Goal: Transaction & Acquisition: Purchase product/service

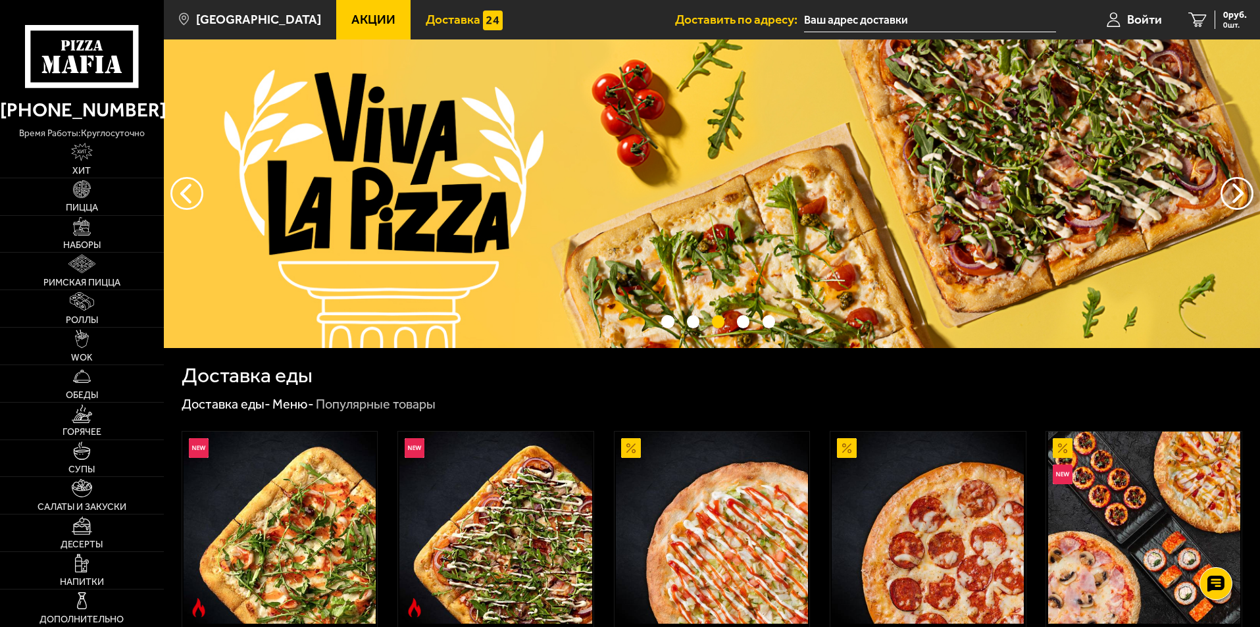
click at [426, 22] on span "Доставка" at bounding box center [453, 19] width 55 height 12
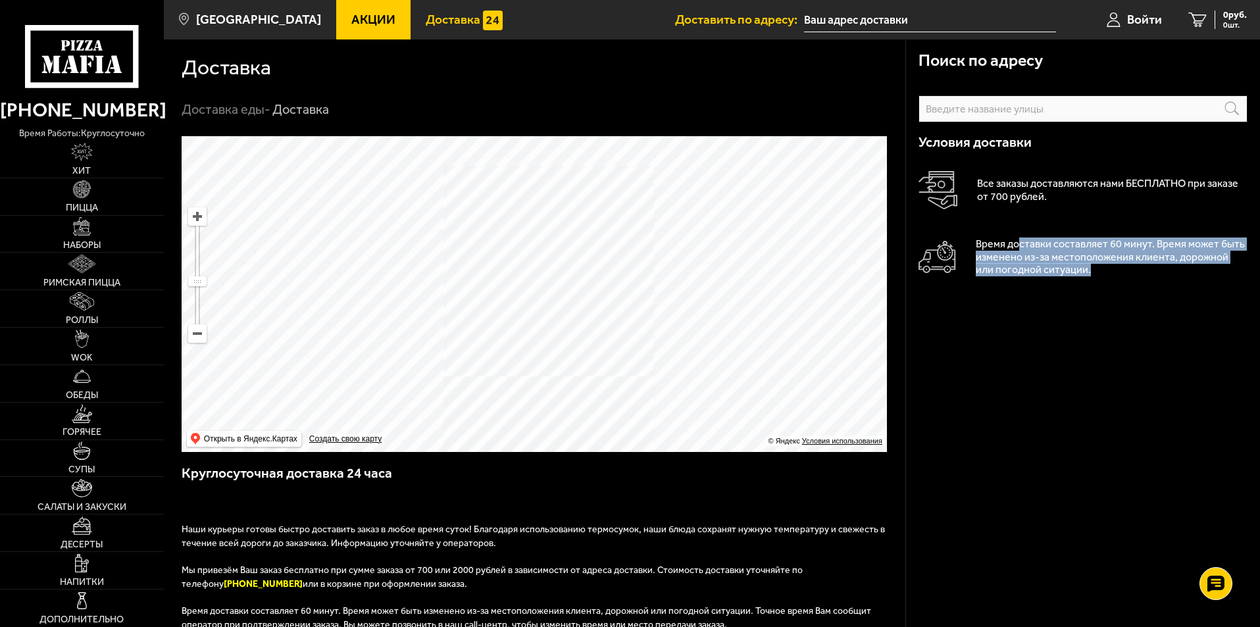
drag, startPoint x: 1019, startPoint y: 247, endPoint x: 701, endPoint y: 379, distance: 344.5
click at [1160, 286] on div "Условия доставки Все заказы доставляются нами БЕСПЛАТНО при заказе от 700 рубле…" at bounding box center [1082, 219] width 329 height 195
drag, startPoint x: 452, startPoint y: 334, endPoint x: 439, endPoint y: 432, distance: 98.9
click at [468, 594] on div "Поиск по адресу Информация по адресу Условия доставки Все заказы доставляются н…" at bounding box center [534, 490] width 741 height 709
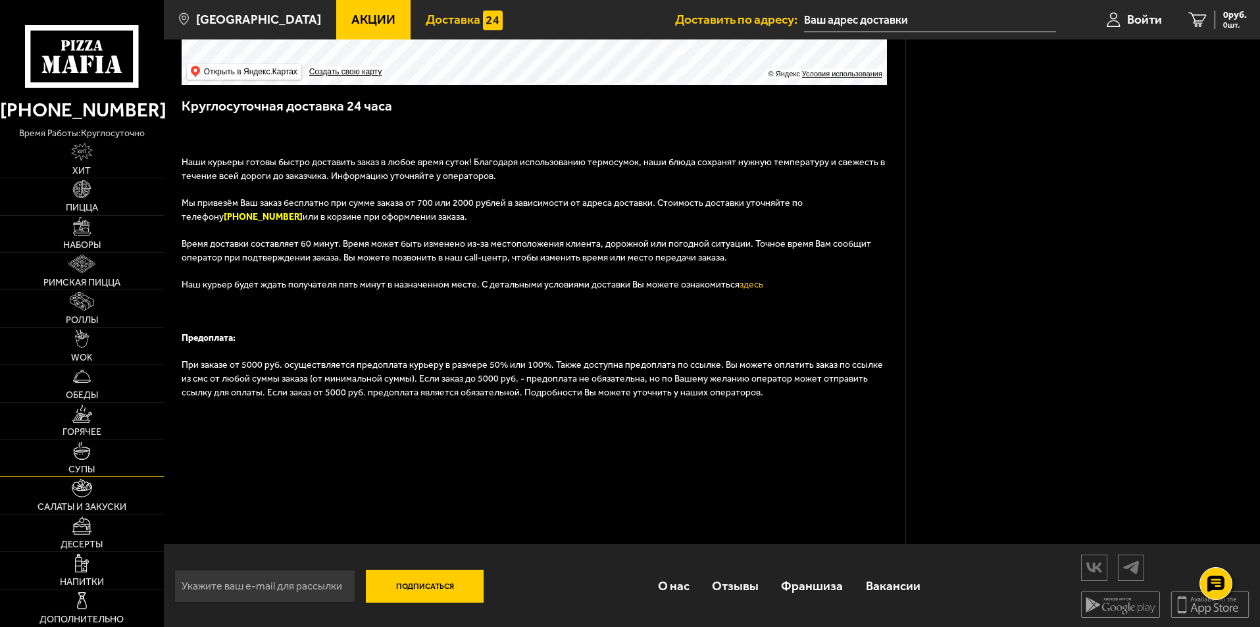
scroll to position [371, 0]
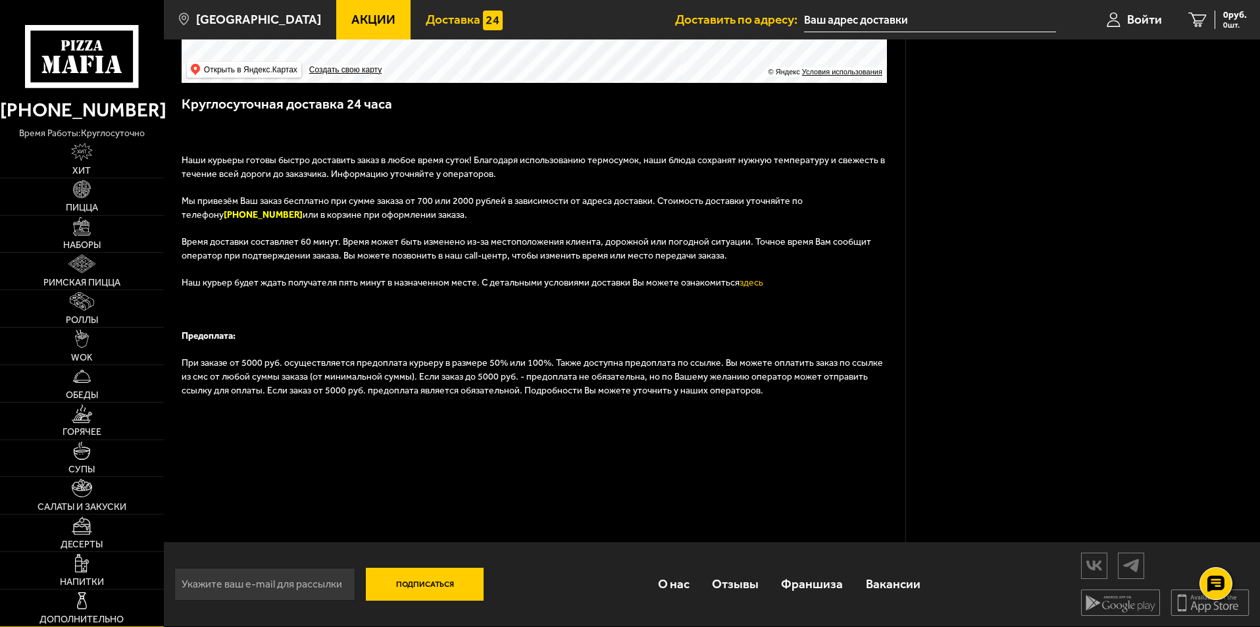
click at [94, 611] on link "Дополнительно" at bounding box center [82, 607] width 164 height 37
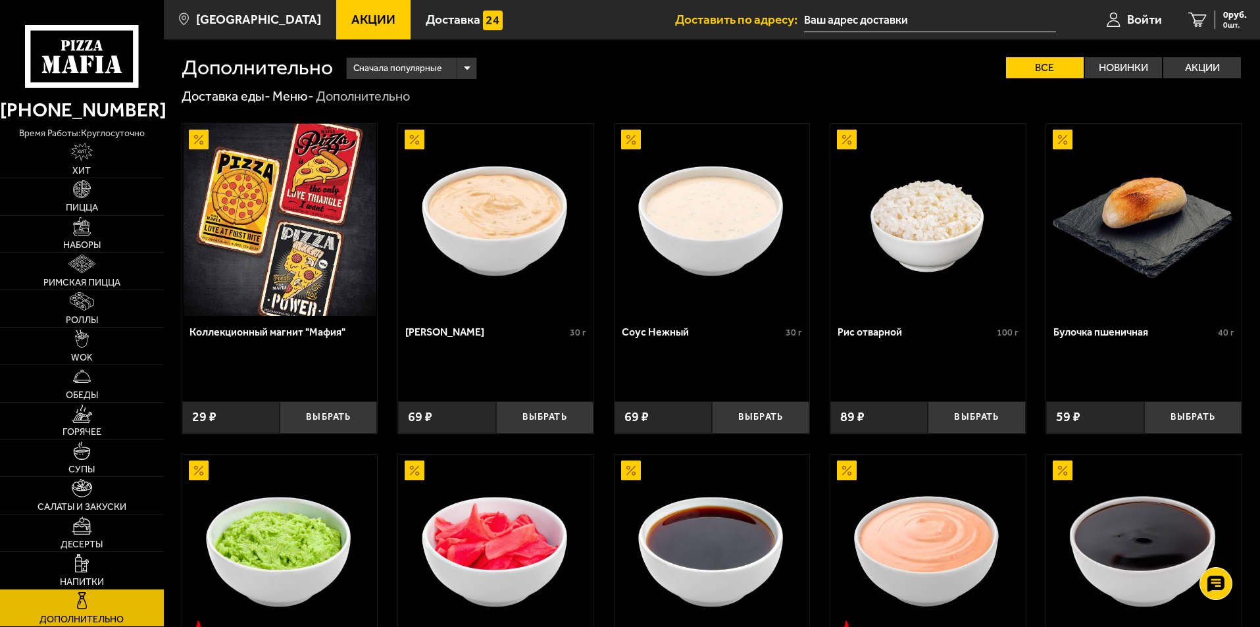
click at [351, 25] on span "Акции" at bounding box center [373, 19] width 44 height 12
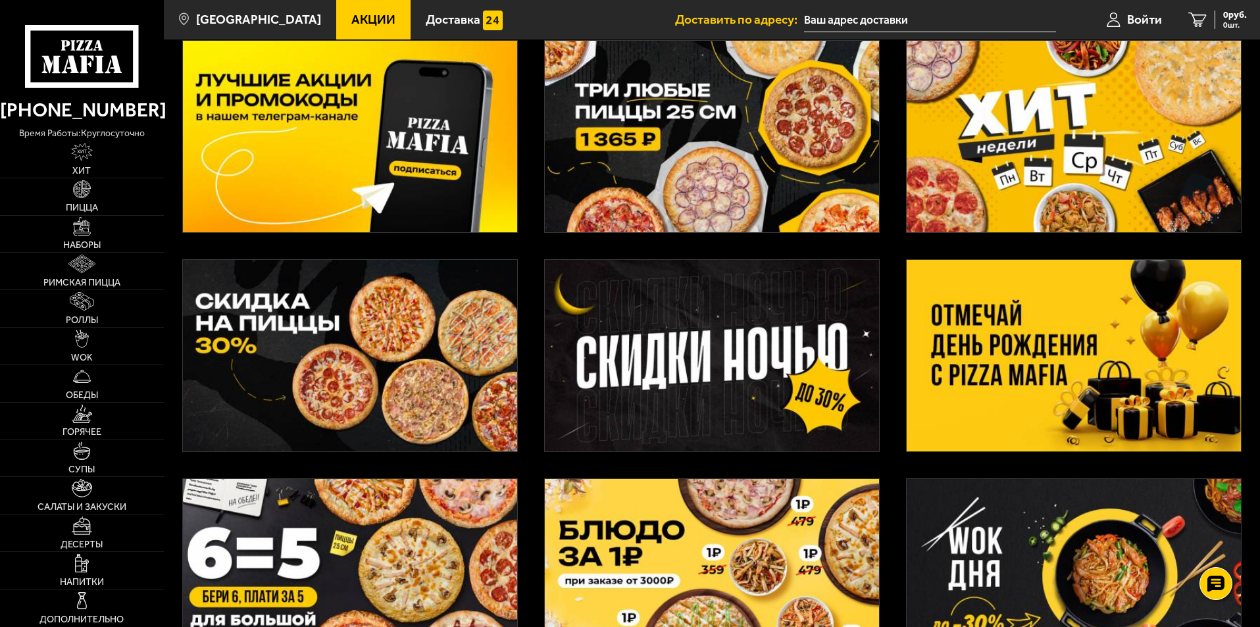
scroll to position [13, 0]
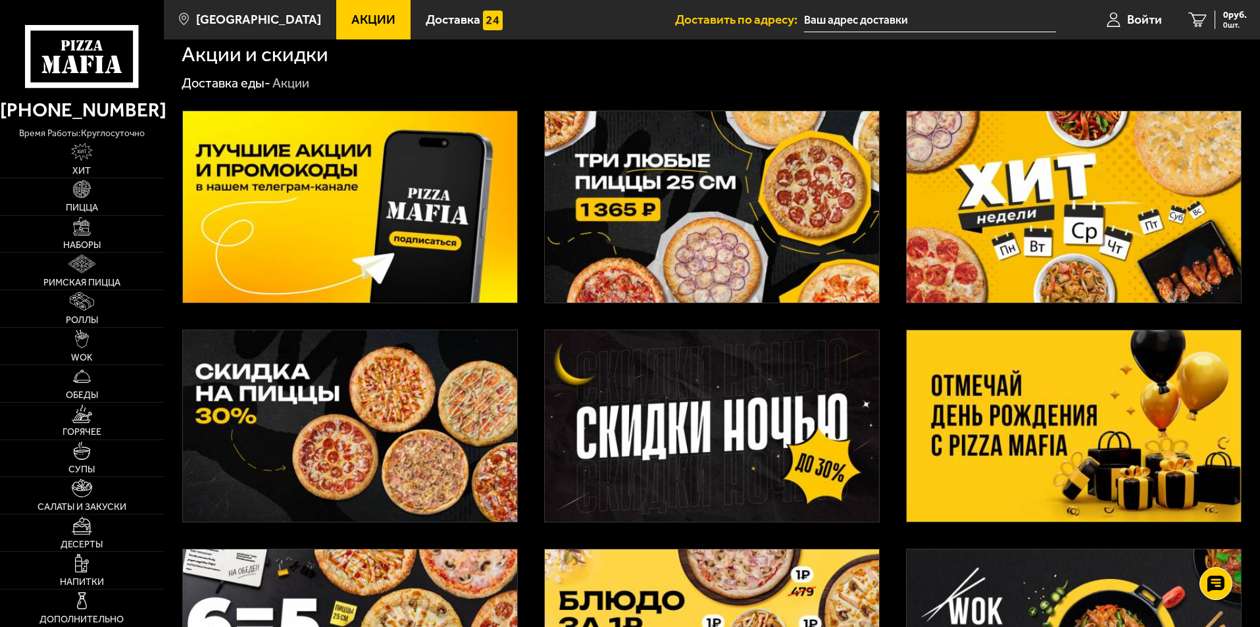
click at [1090, 442] on img at bounding box center [1074, 425] width 334 height 191
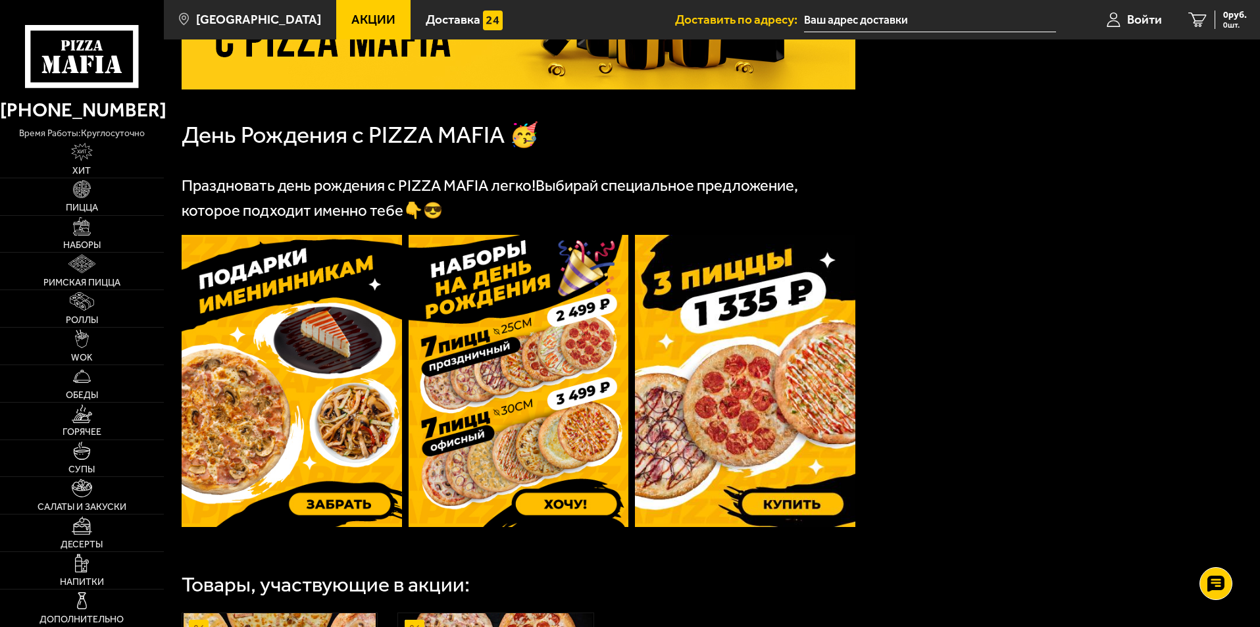
scroll to position [395, 0]
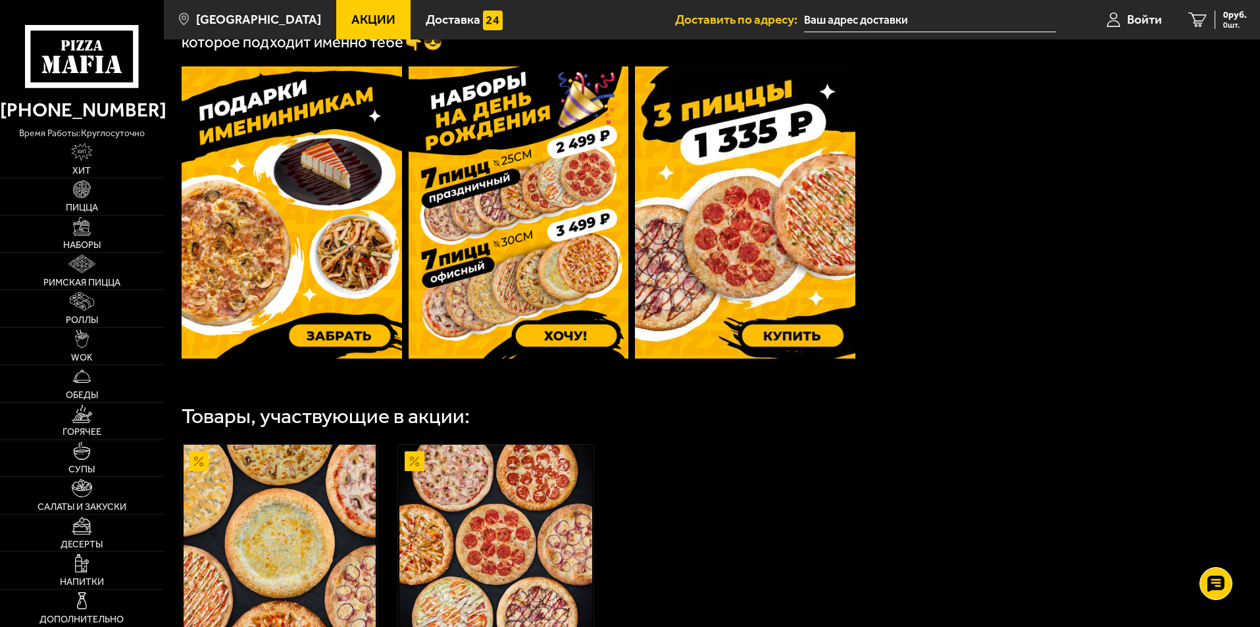
click at [539, 303] on img at bounding box center [519, 212] width 220 height 292
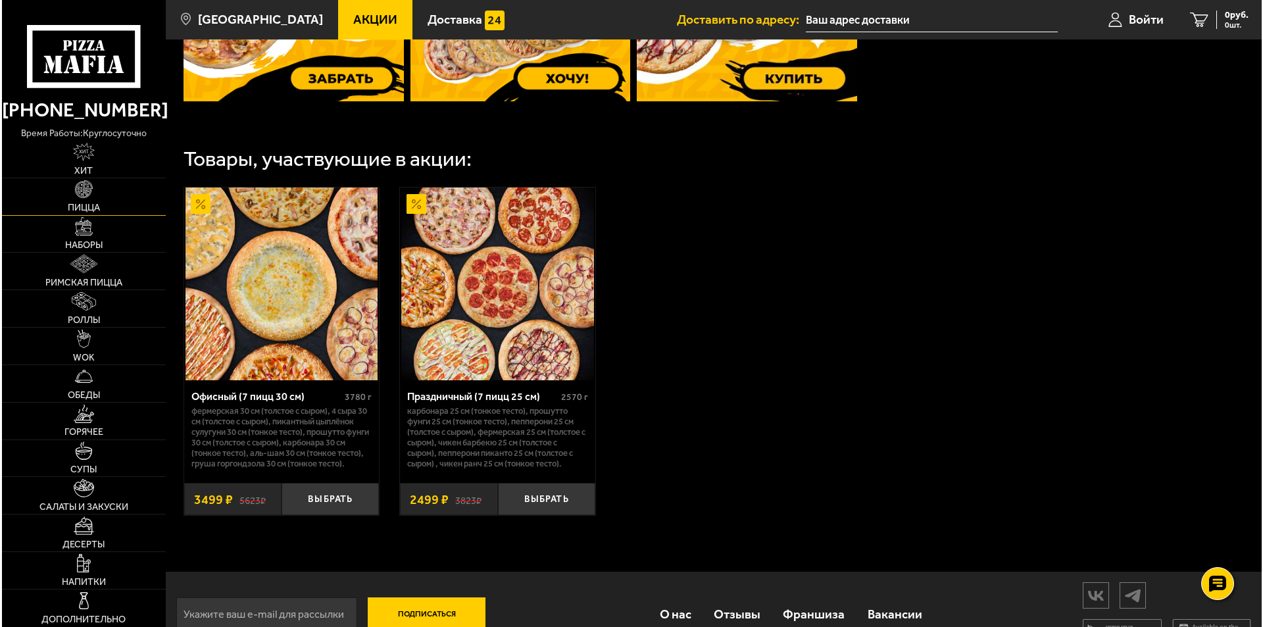
scroll to position [632, 0]
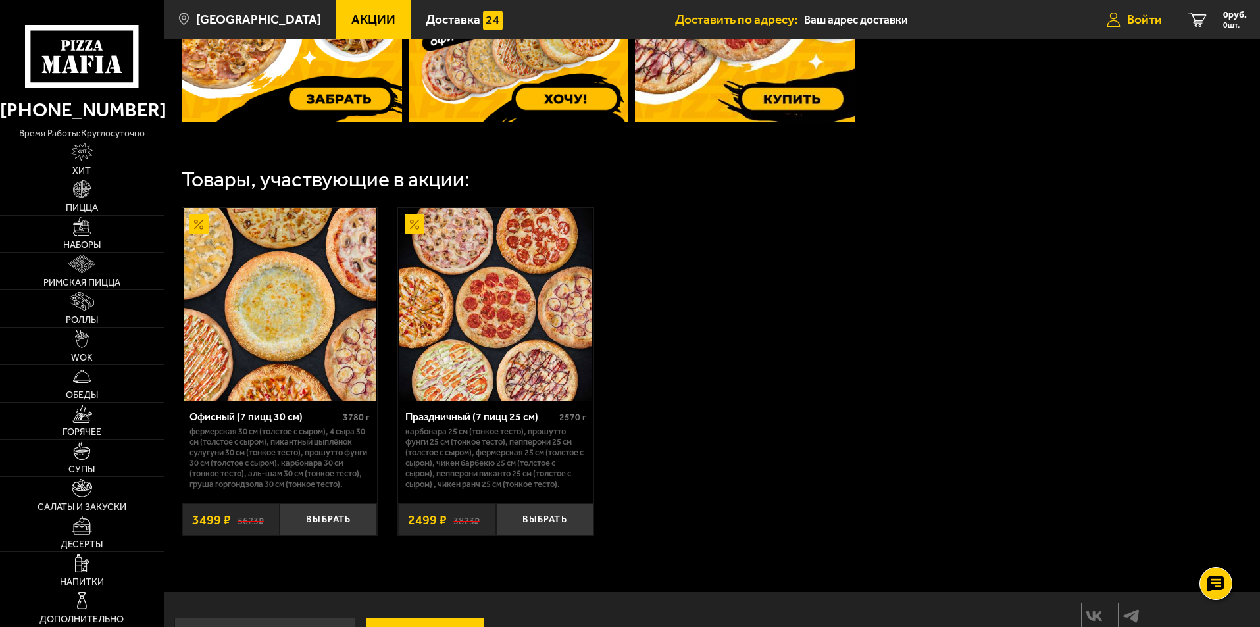
click at [1149, 21] on span "Войти" at bounding box center [1144, 19] width 35 height 12
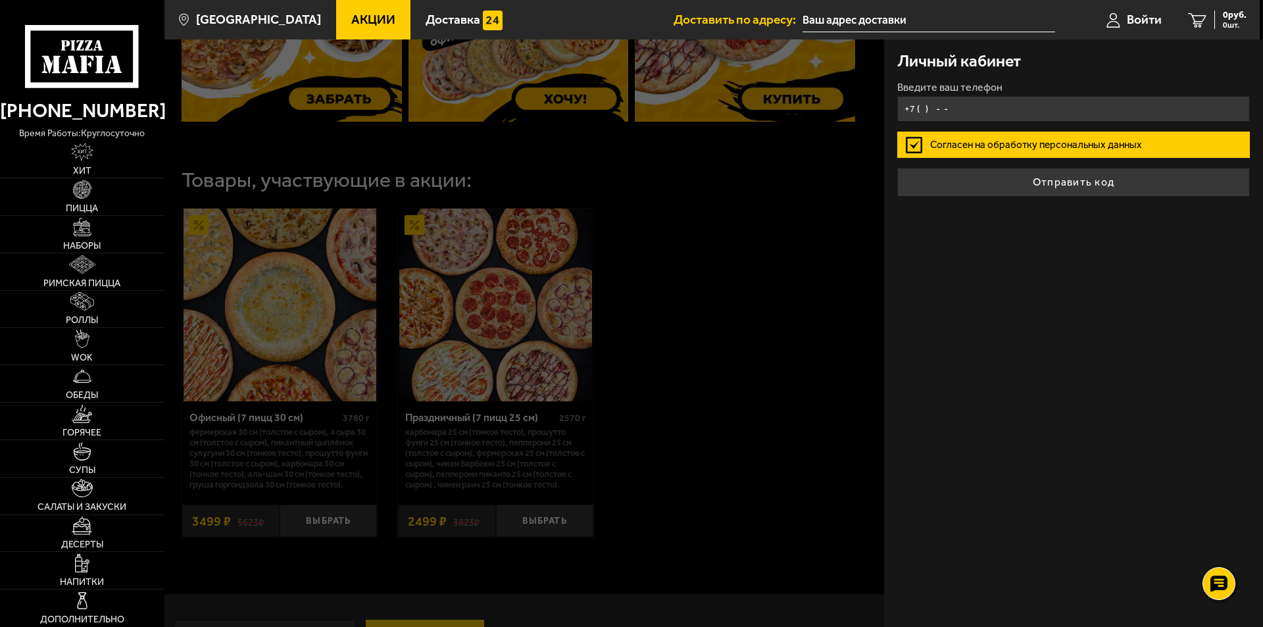
click at [1020, 116] on input "+7 ( ) - -" at bounding box center [1073, 109] width 353 height 26
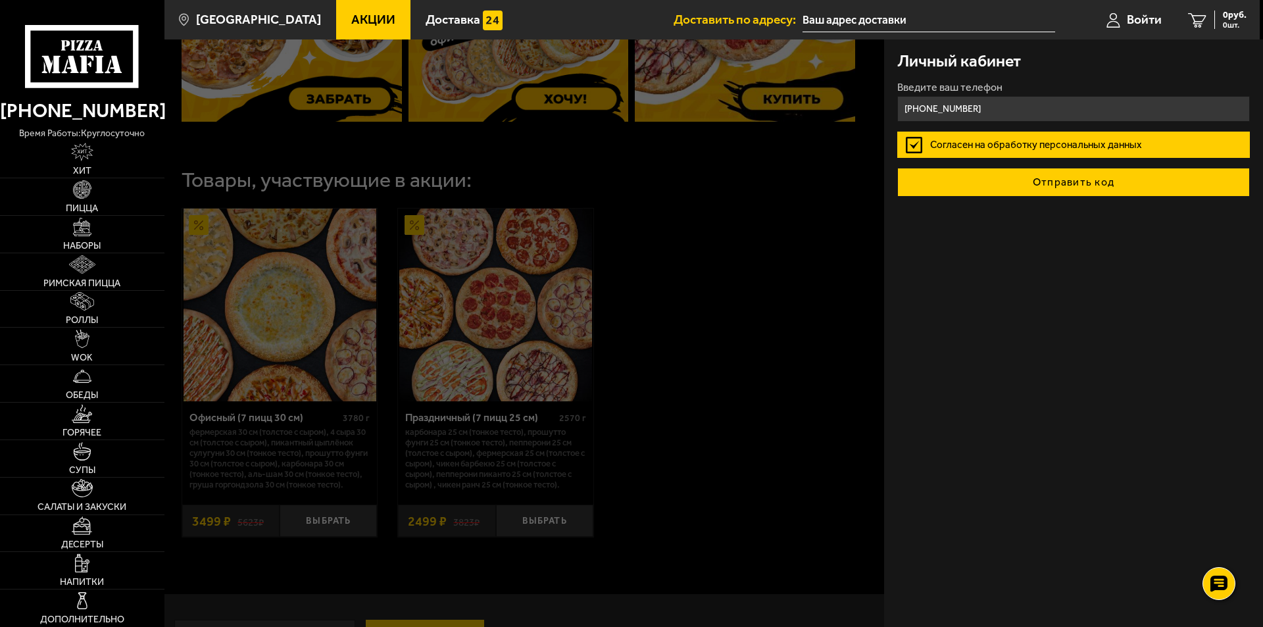
type input "[PHONE_NUMBER]"
click at [1033, 178] on button "Отправить код" at bounding box center [1073, 182] width 353 height 29
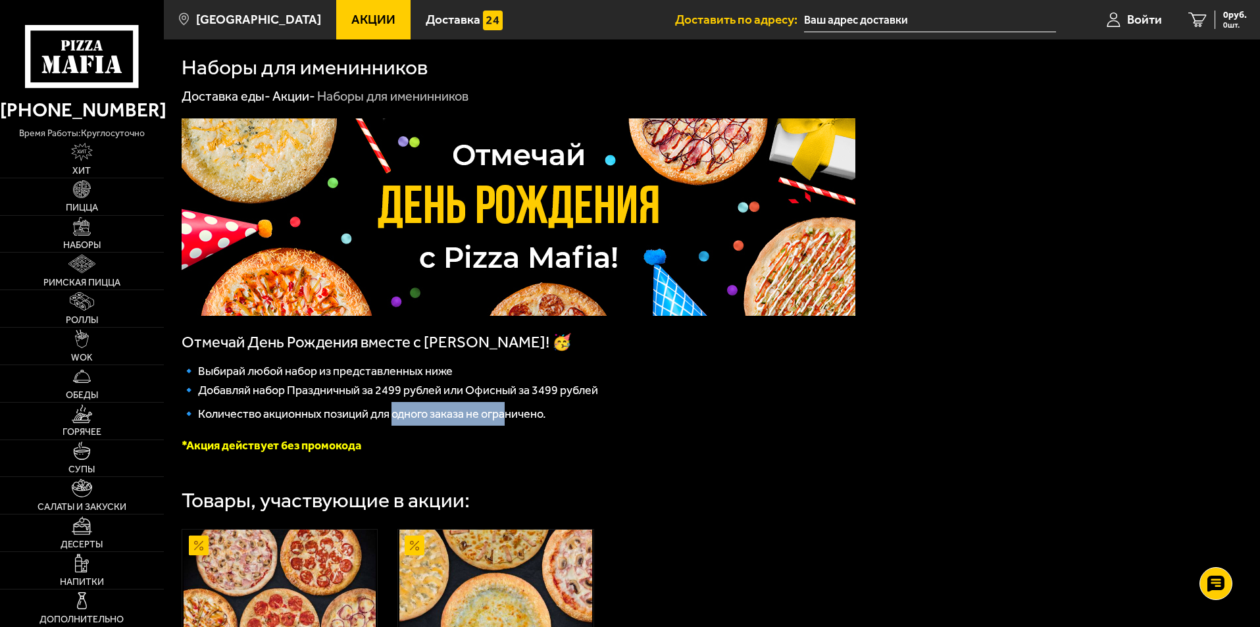
drag, startPoint x: 393, startPoint y: 416, endPoint x: 505, endPoint y: 420, distance: 111.9
click at [505, 420] on span "🔹 Количество акционных позиций для одного заказа не ограничено." at bounding box center [364, 414] width 364 height 14
click at [486, 426] on p "🔹 Количество акционных позиций для одного заказа не ограничено." at bounding box center [519, 414] width 674 height 24
